Goal: Information Seeking & Learning: Understand process/instructions

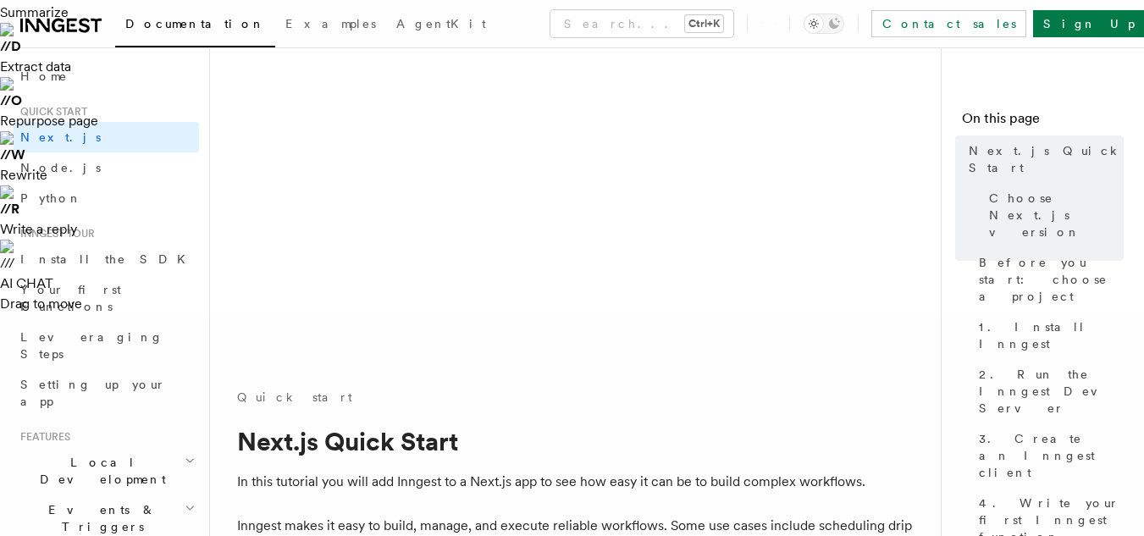
scroll to position [323, 0]
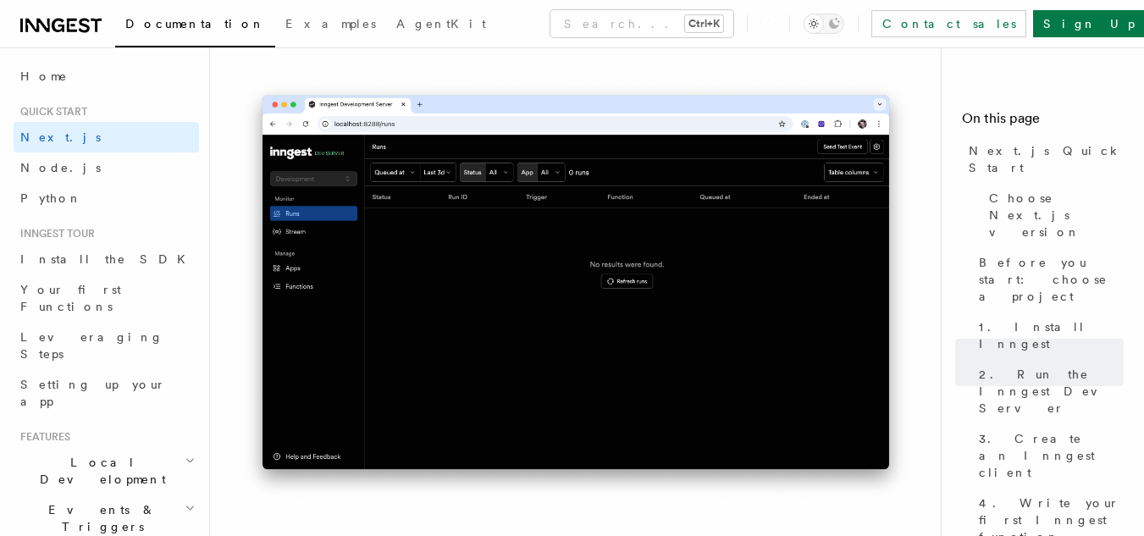
scroll to position [2143, 0]
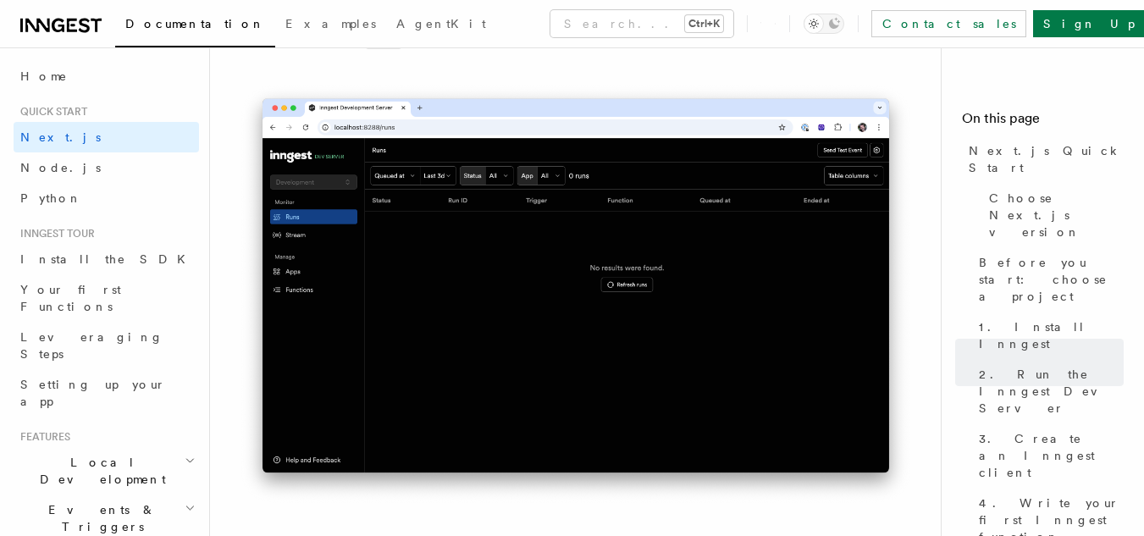
drag, startPoint x: 588, startPoint y: 254, endPoint x: 256, endPoint y: 205, distance: 336.3
copy code "import { Inngest } from "inngest" ; // Create a client to send and receive even…"
